Goal: Check status: Check status

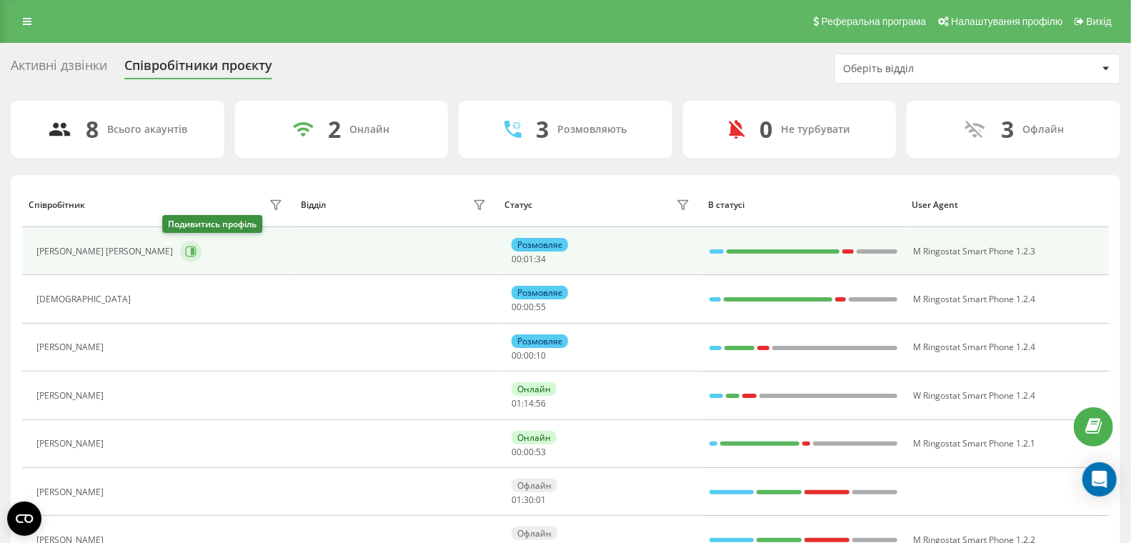
click at [186, 250] on icon at bounding box center [191, 251] width 11 height 11
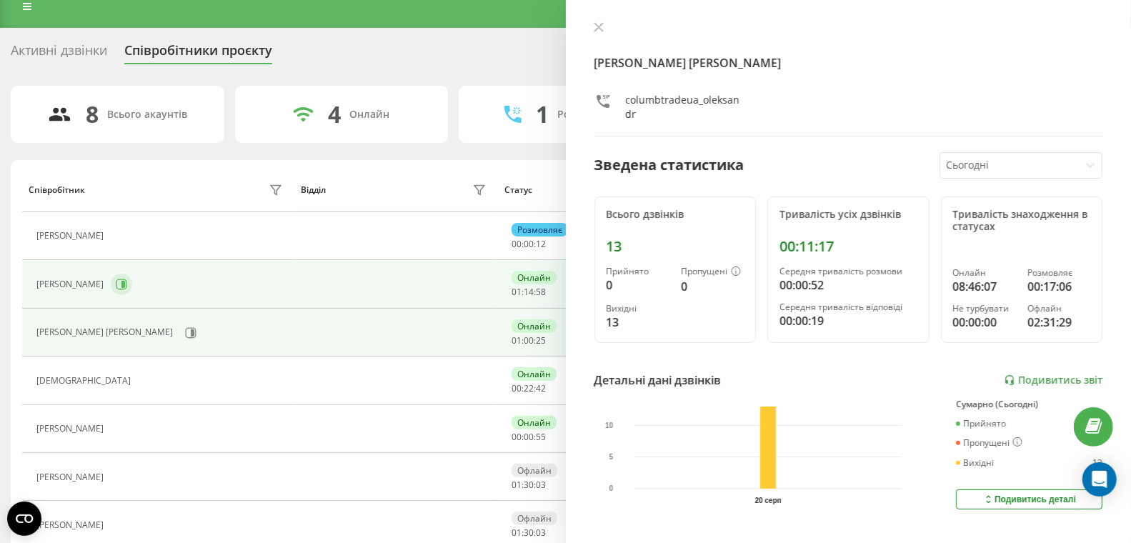
scroll to position [16, 0]
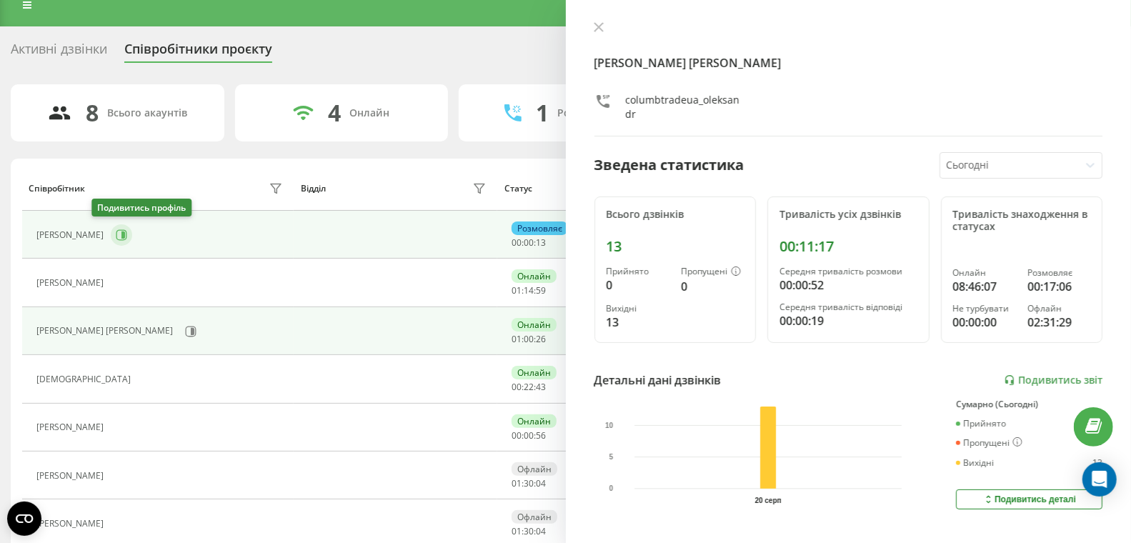
click at [116, 238] on icon at bounding box center [121, 234] width 11 height 11
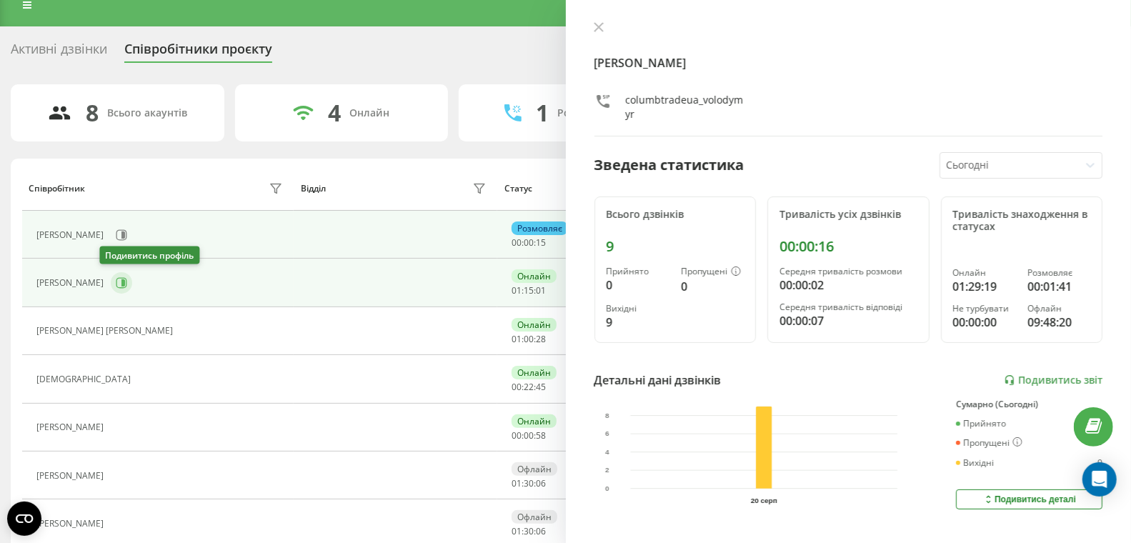
click at [121, 279] on icon at bounding box center [123, 282] width 4 height 7
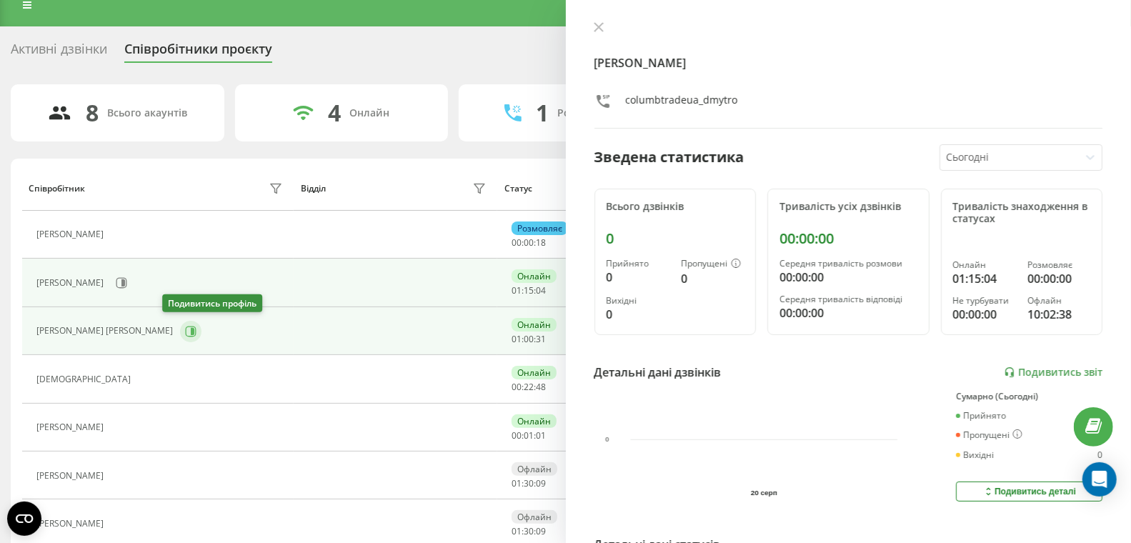
click at [186, 327] on icon at bounding box center [191, 331] width 11 height 11
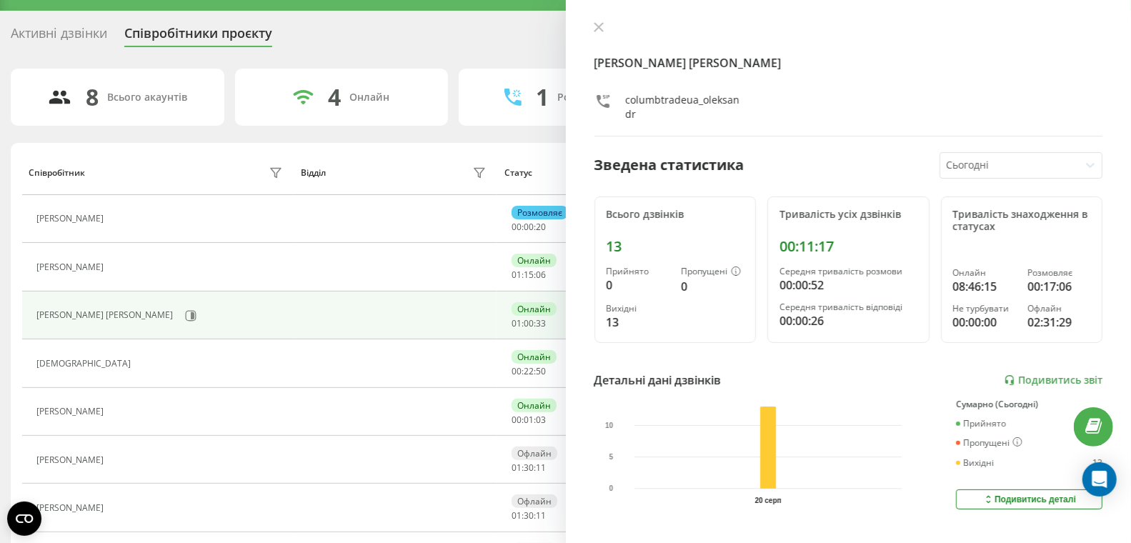
scroll to position [34, 0]
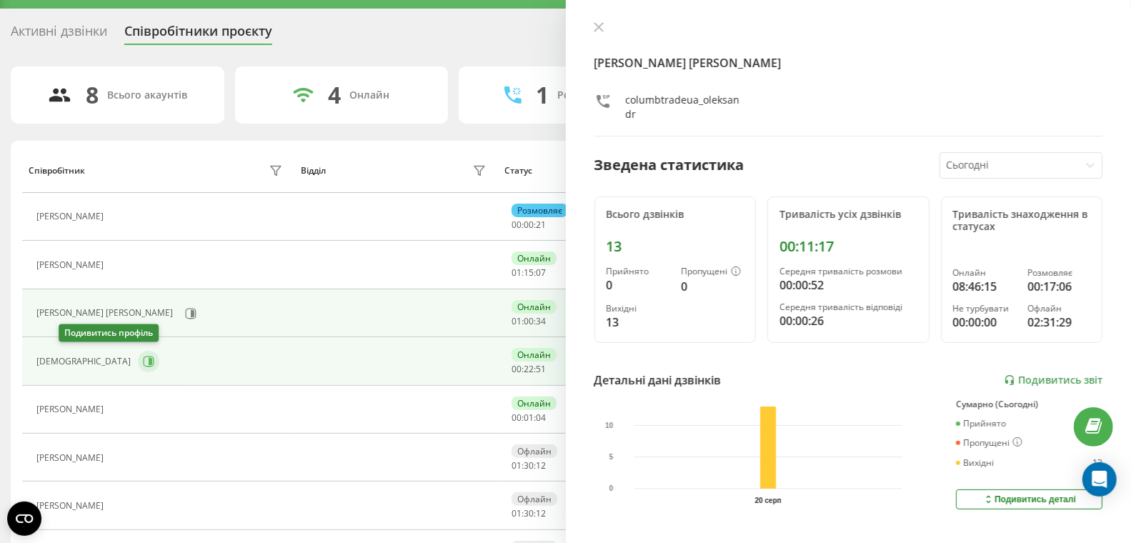
click at [149, 359] on icon at bounding box center [151, 361] width 4 height 7
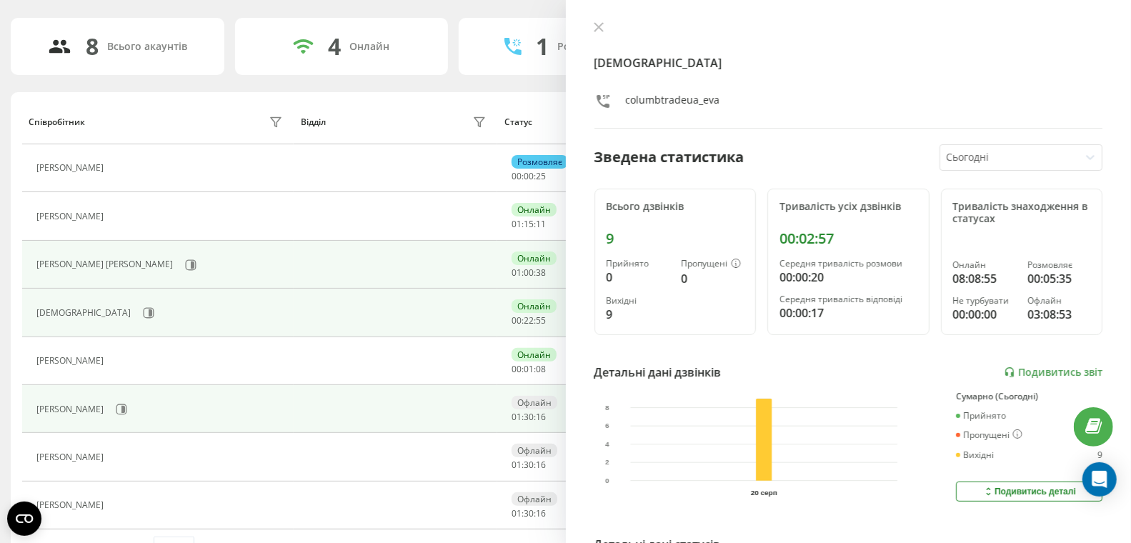
scroll to position [119, 0]
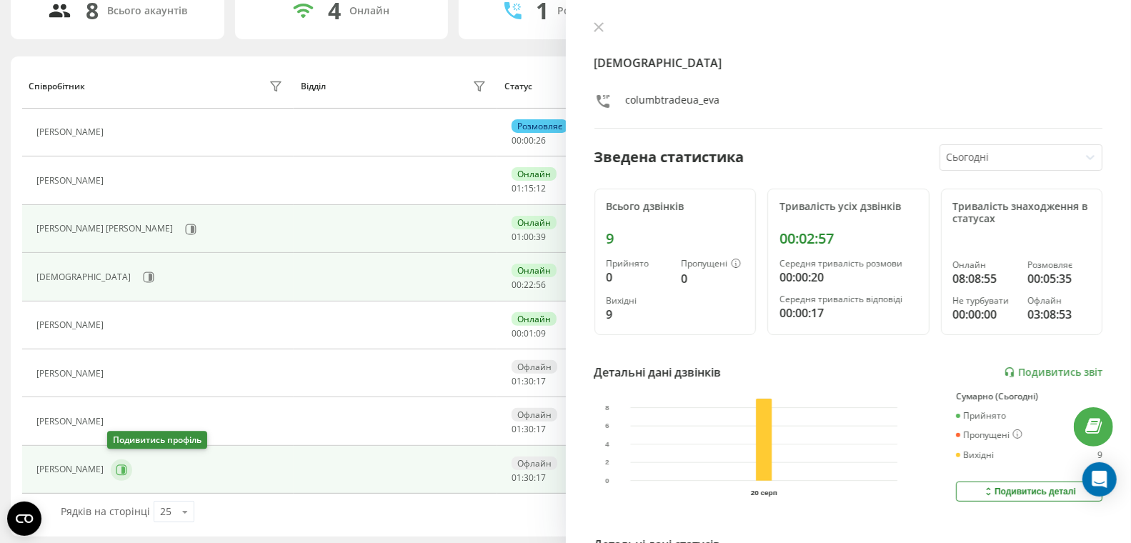
click at [116, 465] on icon at bounding box center [121, 470] width 11 height 11
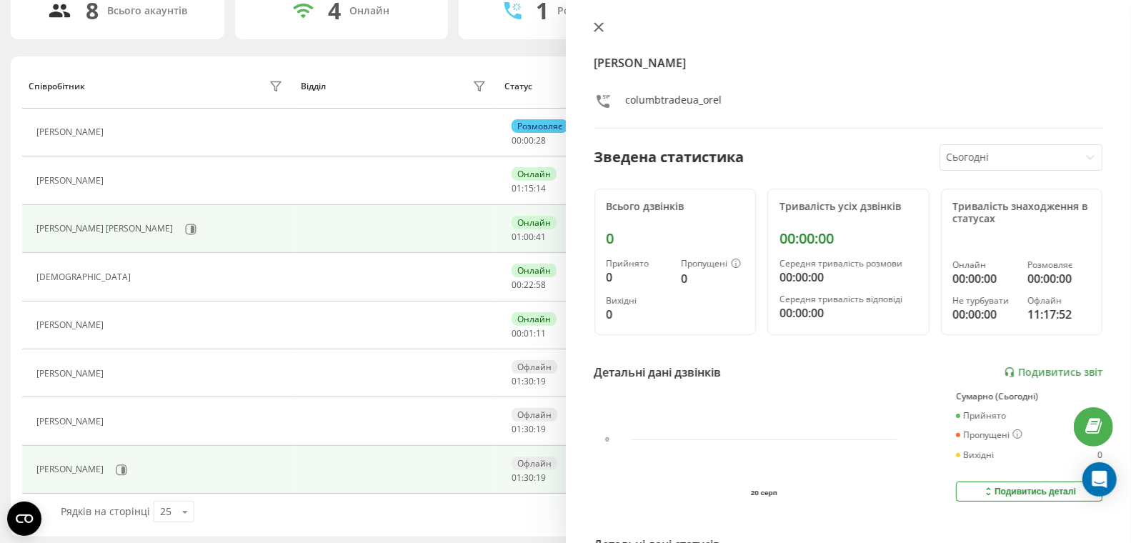
click at [600, 26] on icon at bounding box center [599, 27] width 10 height 10
